Goal: Information Seeking & Learning: Check status

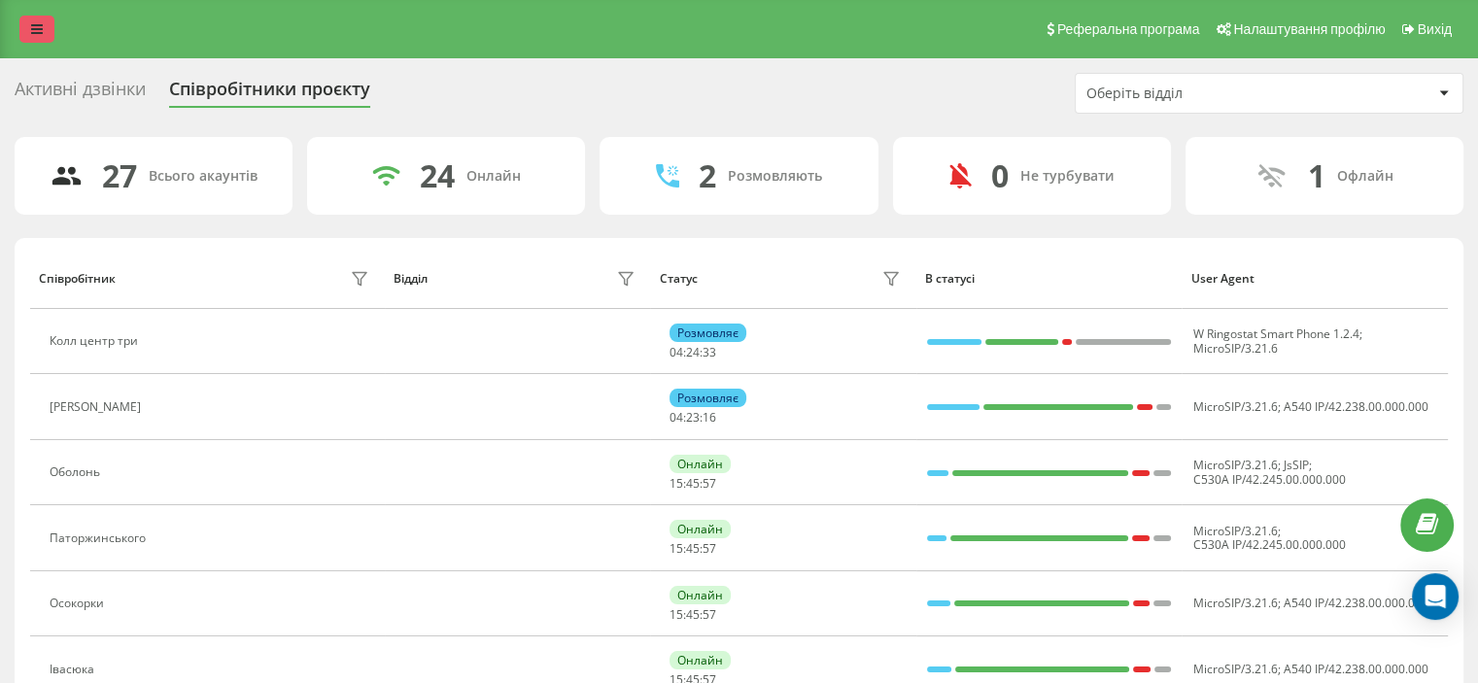
click at [31, 21] on link at bounding box center [36, 29] width 35 height 27
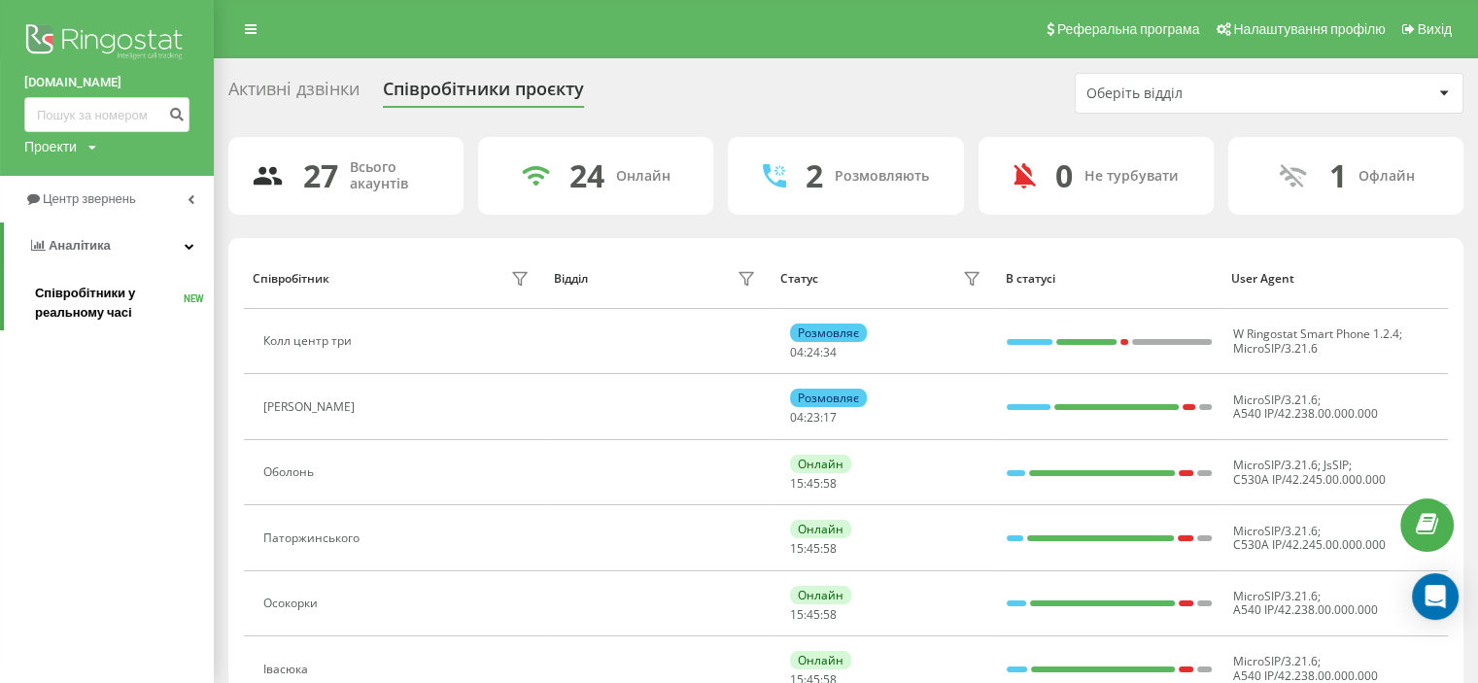
click at [101, 305] on span "Співробітники у реальному часі" at bounding box center [109, 303] width 149 height 39
click at [136, 243] on link "Аналiтика" at bounding box center [109, 246] width 210 height 47
click at [136, 243] on link "Аналiтика" at bounding box center [107, 246] width 214 height 47
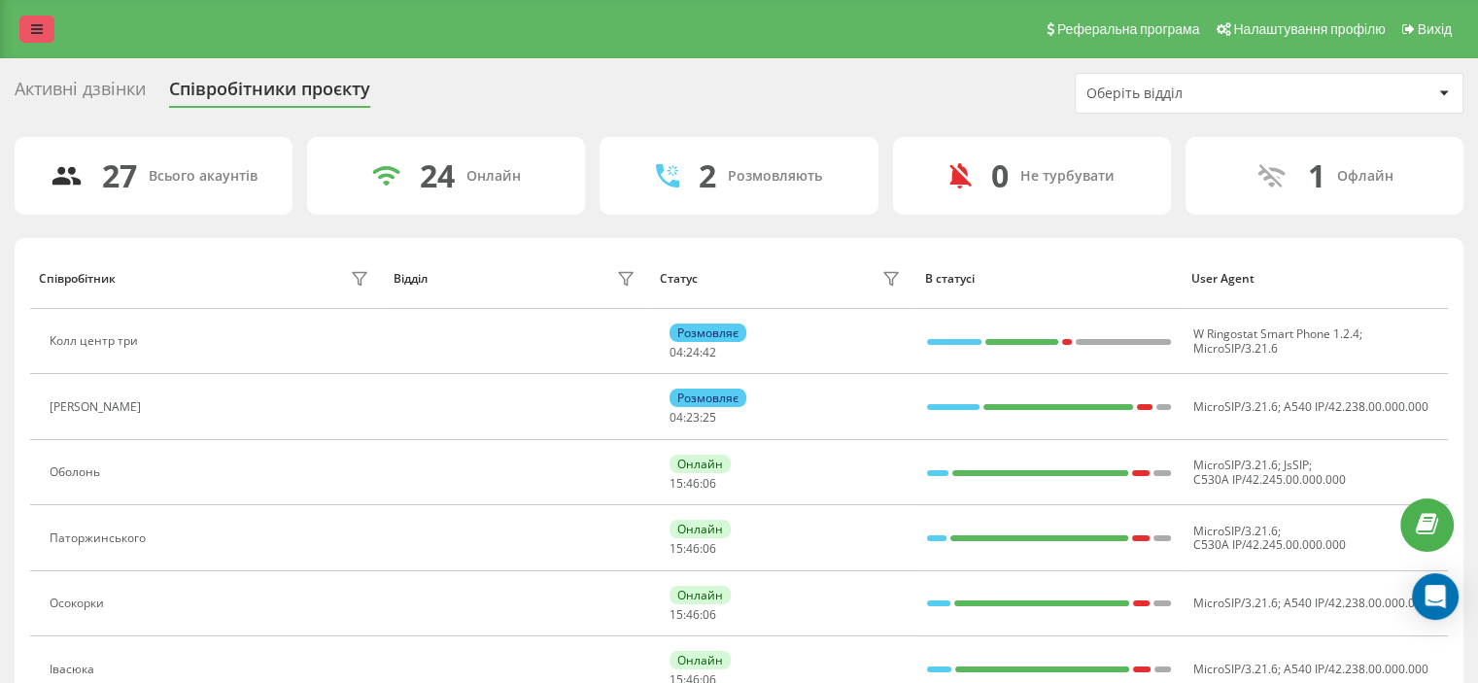
click at [48, 38] on link at bounding box center [36, 29] width 35 height 27
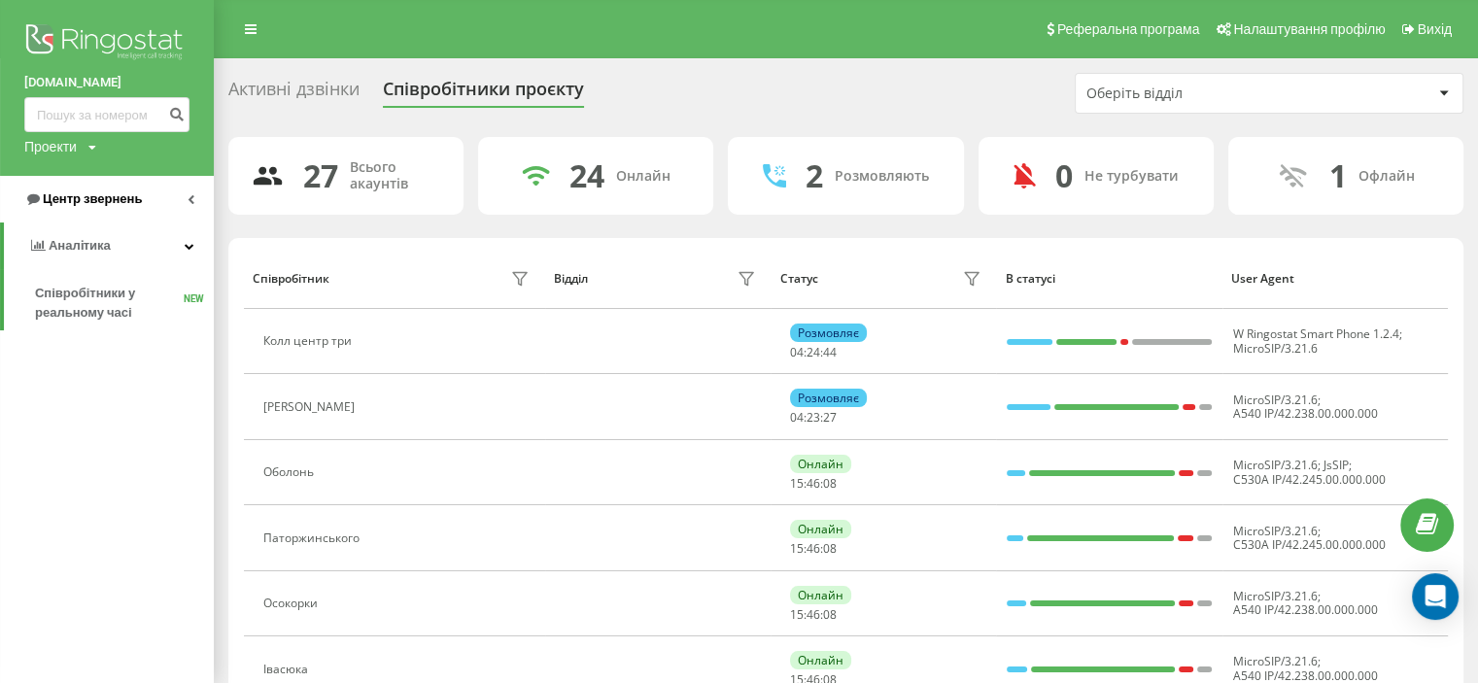
click at [87, 197] on span "Центр звернень" at bounding box center [92, 198] width 99 height 15
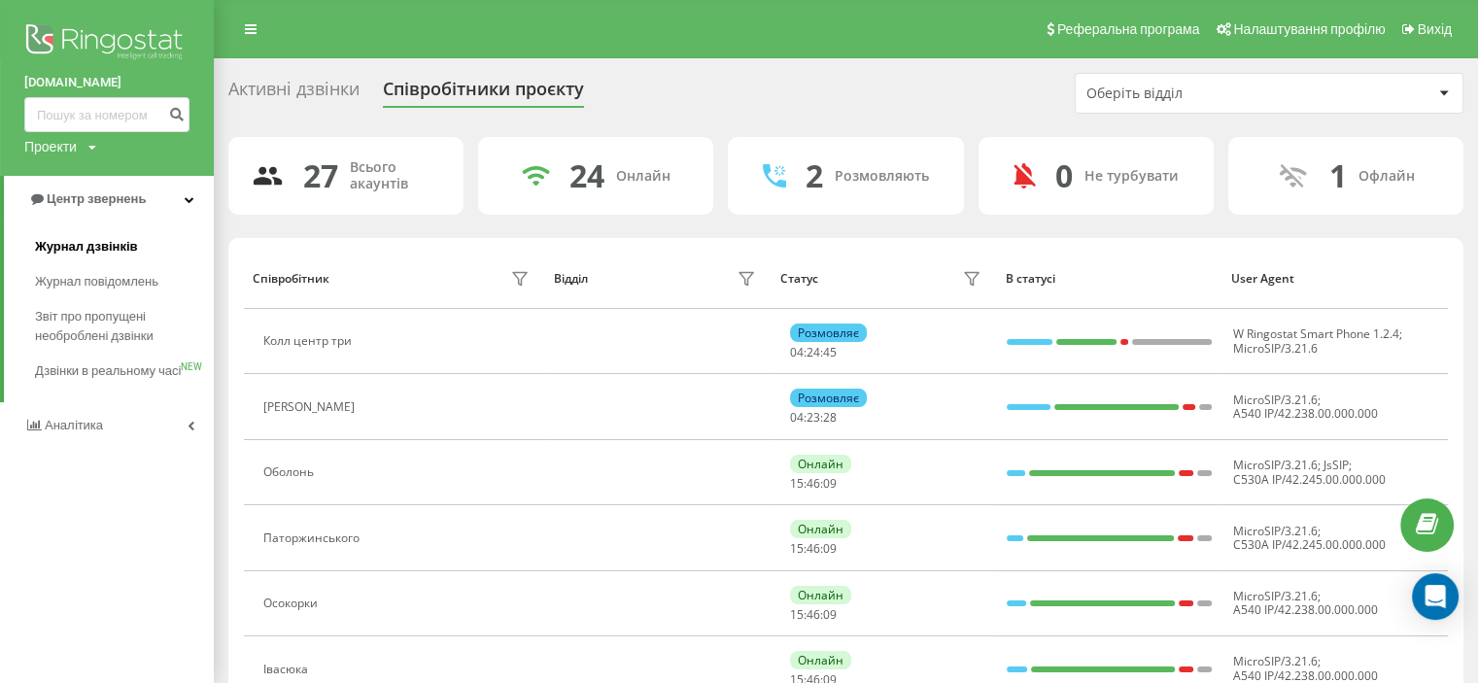
click at [97, 244] on span "Журнал дзвінків" at bounding box center [86, 246] width 103 height 19
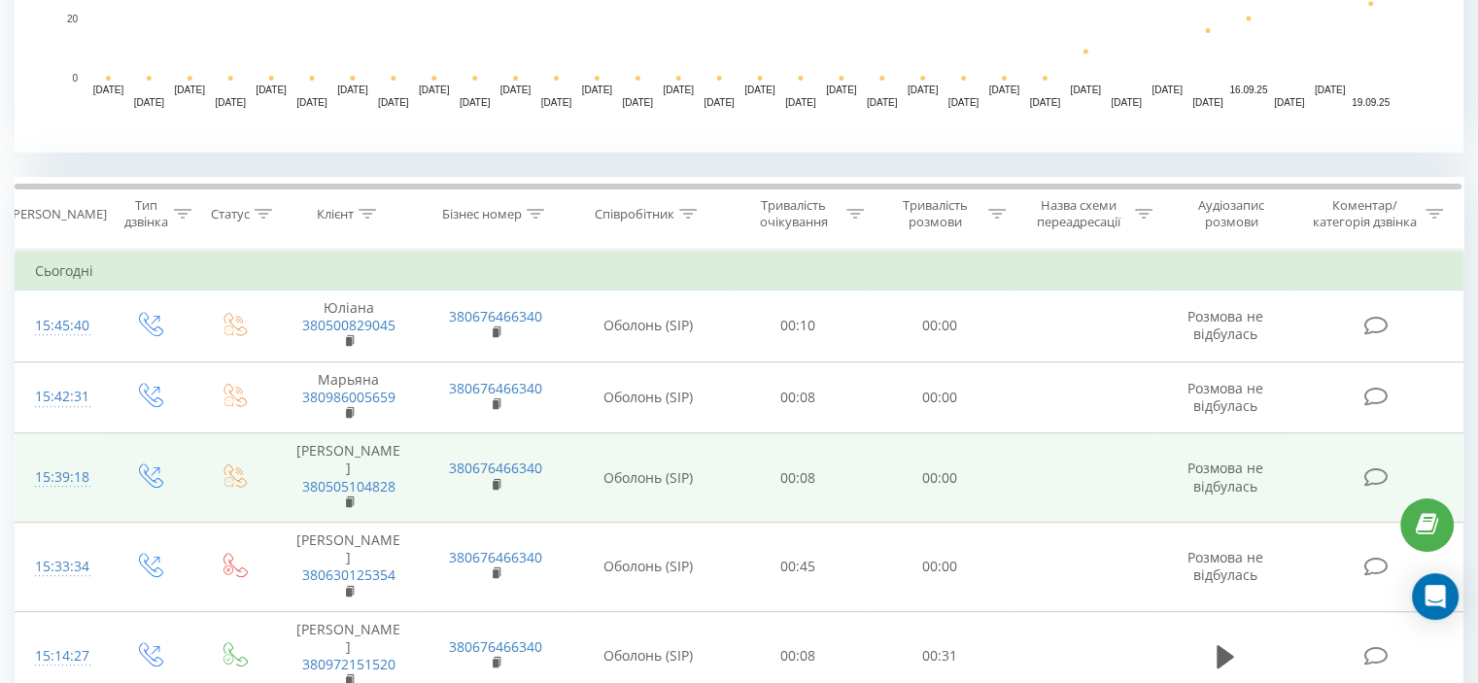
scroll to position [565, 0]
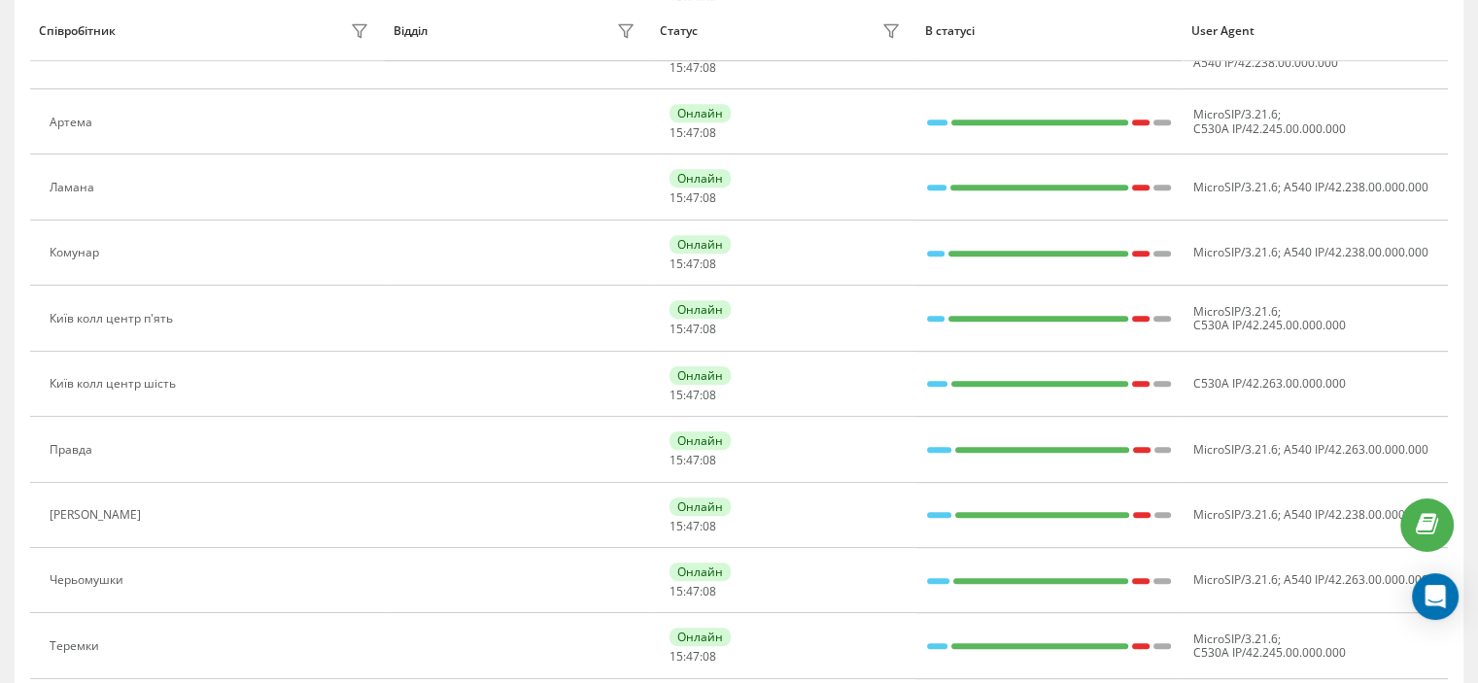
scroll to position [1069, 0]
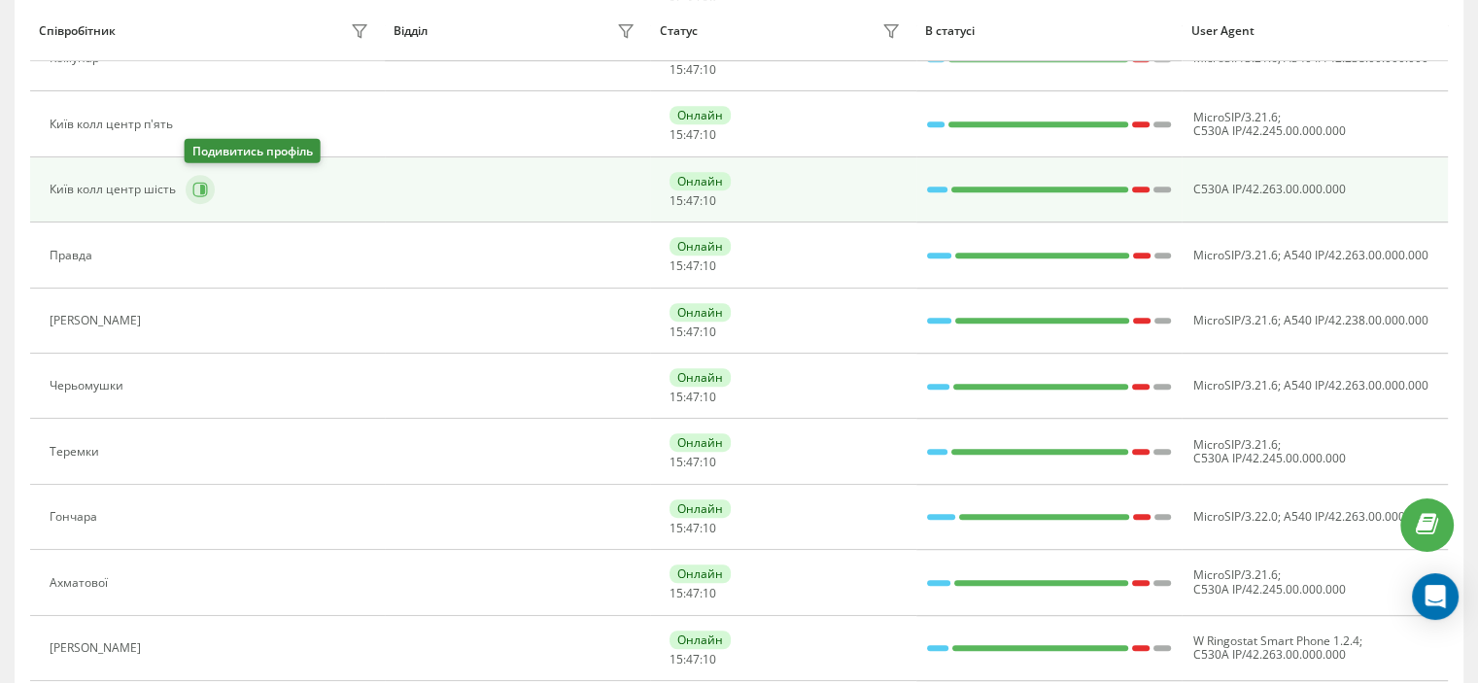
click at [186, 188] on button at bounding box center [200, 189] width 29 height 29
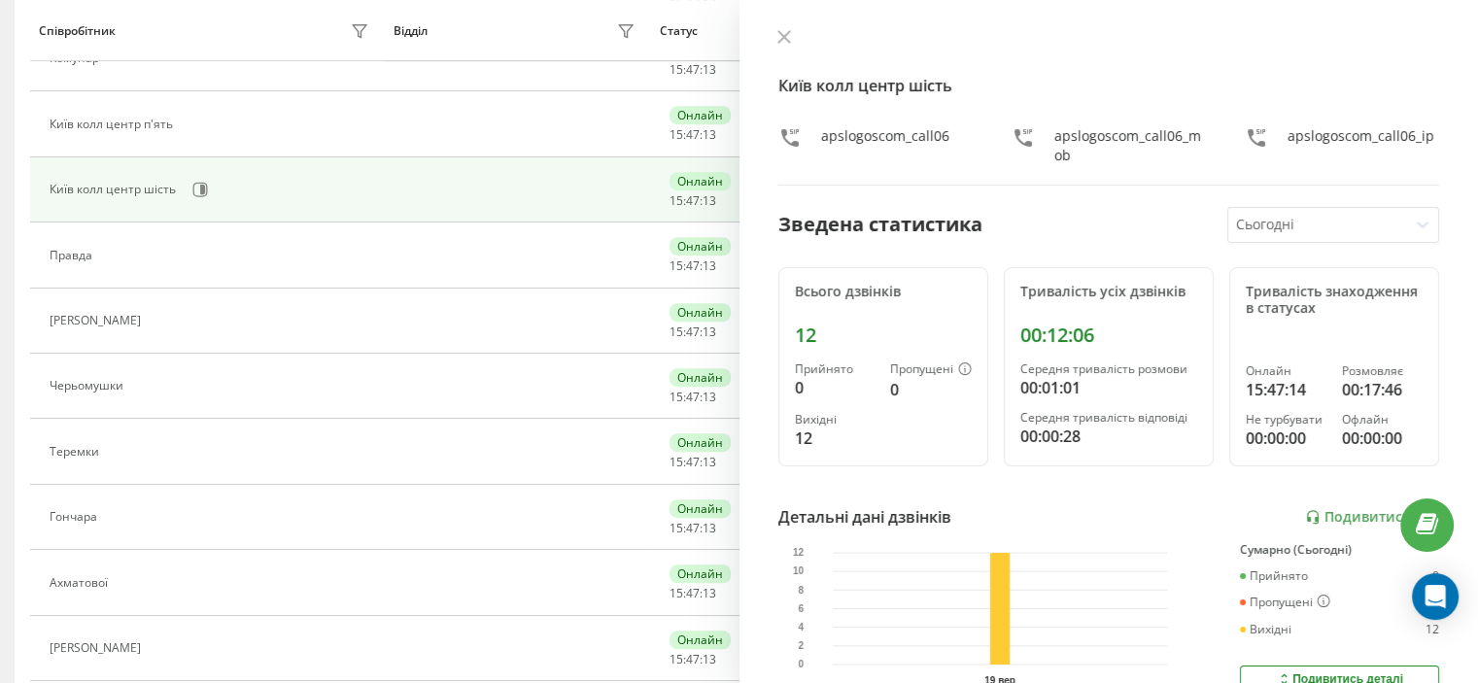
scroll to position [546, 0]
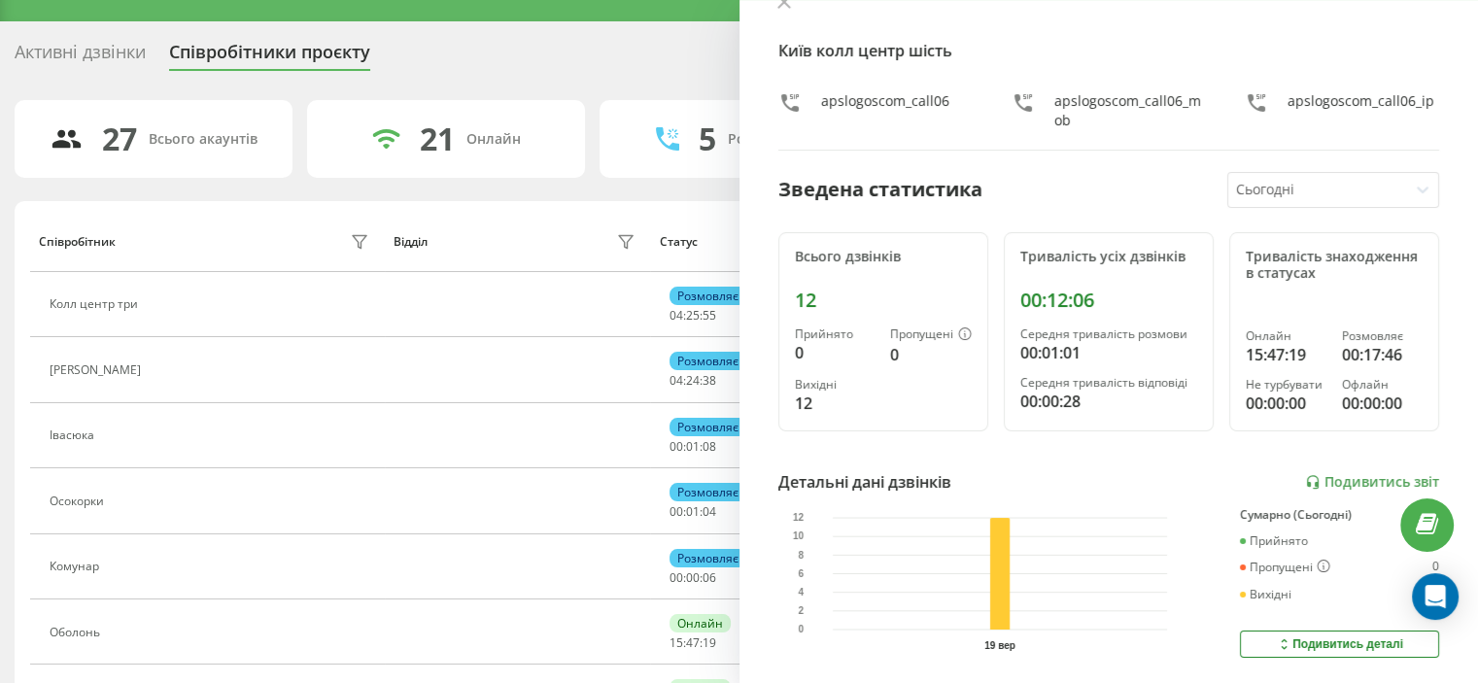
scroll to position [97, 0]
